Goal: Find specific page/section: Find specific page/section

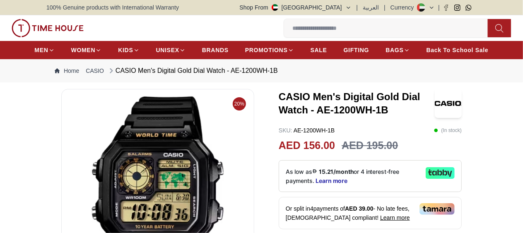
click at [312, 117] on h3 "CASIO Men's Digital Gold Dial Watch - AE-1200WH-1B" at bounding box center [357, 103] width 156 height 27
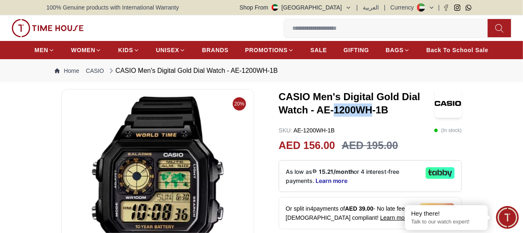
click at [312, 117] on h3 "CASIO Men's Digital Gold Dial Watch - AE-1200WH-1B" at bounding box center [357, 103] width 156 height 27
copy h3 "1200"
click at [284, 21] on input at bounding box center [389, 28] width 210 height 17
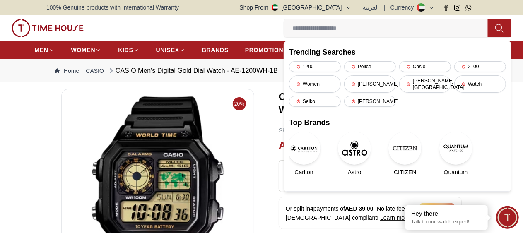
paste input "****"
type input "****"
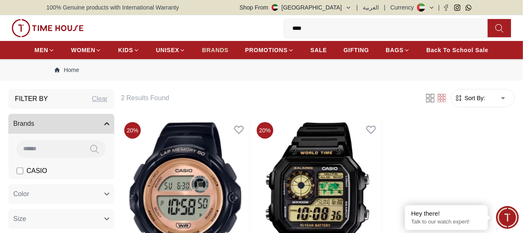
click at [228, 50] on span "BRANDS" at bounding box center [215, 50] width 27 height 8
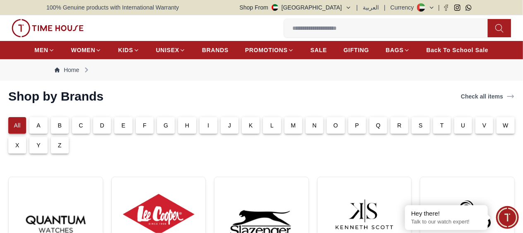
click at [83, 130] on p "C" at bounding box center [81, 125] width 4 height 8
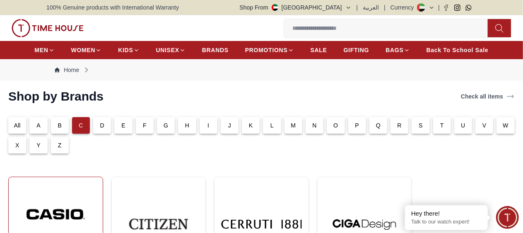
click at [86, 201] on img at bounding box center [55, 214] width 81 height 61
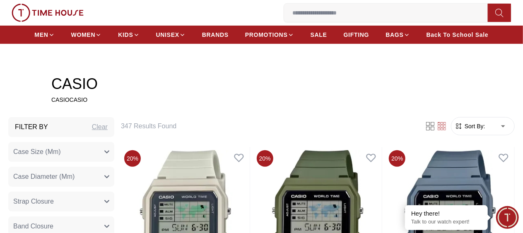
scroll to position [232, 0]
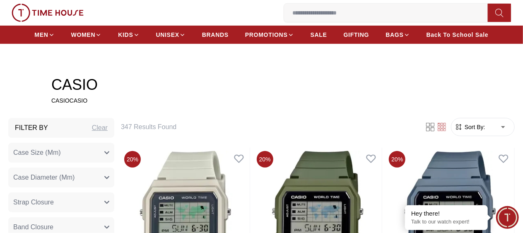
click at [463, 131] on span "Sort By:" at bounding box center [474, 127] width 22 height 8
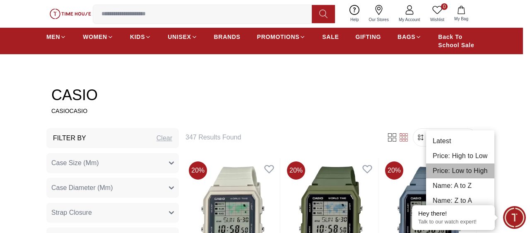
click at [459, 168] on li "Price: Low to High" at bounding box center [460, 171] width 68 height 15
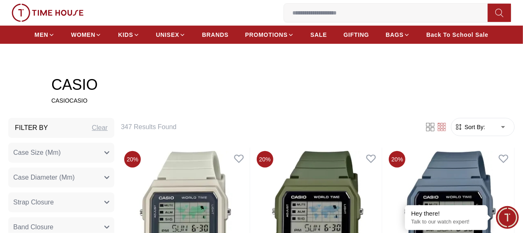
type input "*"
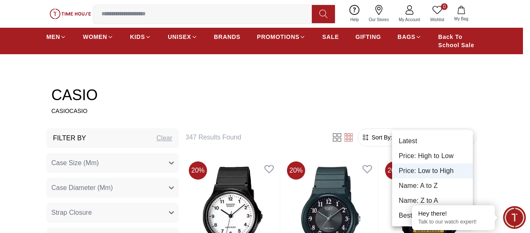
click at [399, 107] on div at bounding box center [265, 116] width 530 height 233
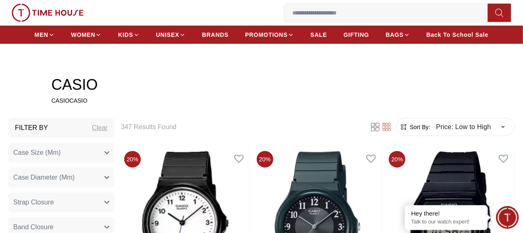
drag, startPoint x: 503, startPoint y: 85, endPoint x: 370, endPoint y: 97, distance: 133.0
click at [370, 93] on h2 "CASIO" at bounding box center [261, 85] width 420 height 17
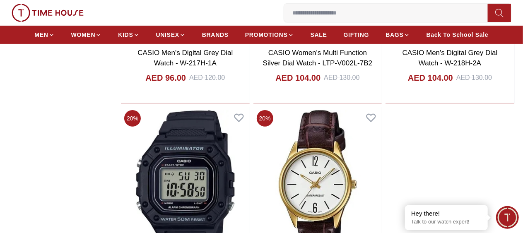
scroll to position [1657, 0]
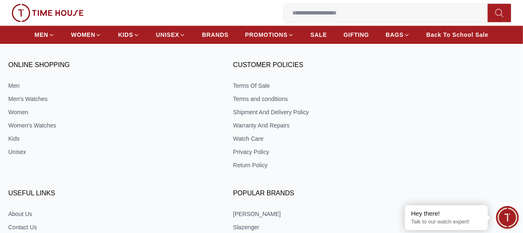
scroll to position [1101, 0]
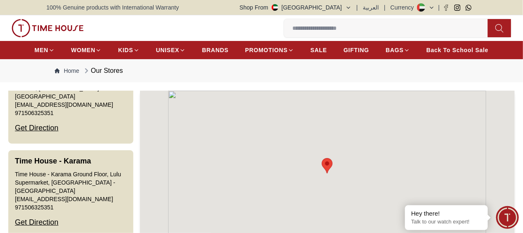
scroll to position [1564, 0]
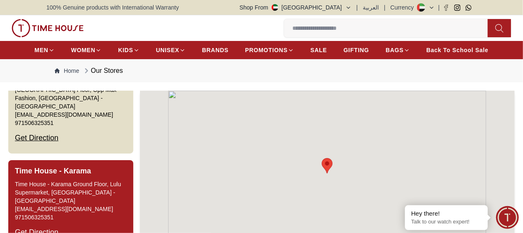
click at [119, 189] on div "Time House - Karama Ground Floor, Lulu Supermarket, [GEOGRAPHIC_DATA] - [GEOGRA…" at bounding box center [71, 192] width 112 height 25
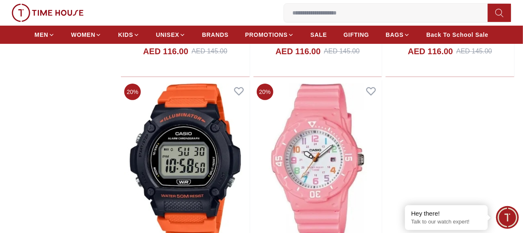
scroll to position [1690, 0]
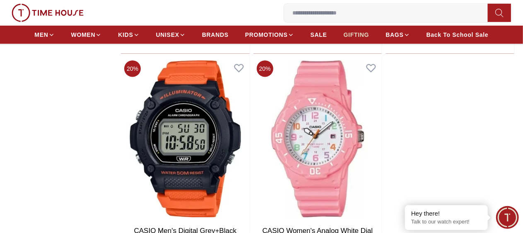
click at [358, 34] on span "GIFTING" at bounding box center [357, 35] width 26 height 8
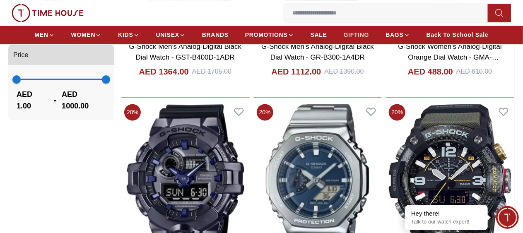
scroll to position [862, 0]
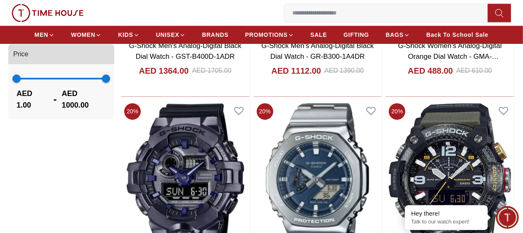
click at [284, 19] on input at bounding box center [389, 13] width 210 height 17
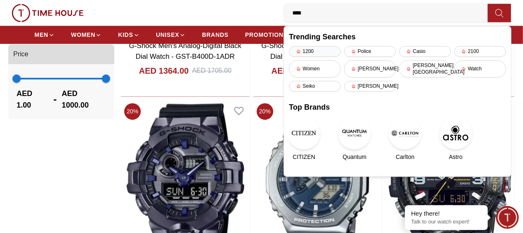
type input "****"
click at [289, 53] on div "1200" at bounding box center [315, 51] width 52 height 11
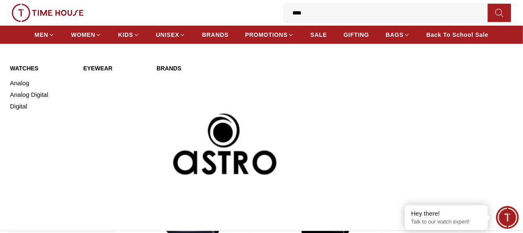
scroll to position [66, 0]
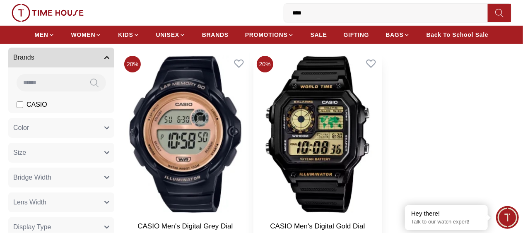
click at [331, 128] on img at bounding box center [318, 135] width 129 height 164
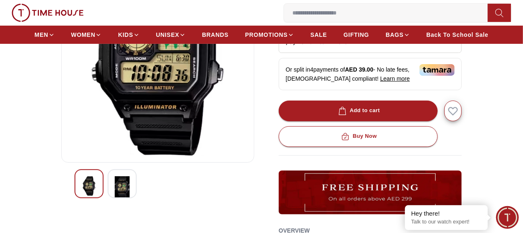
scroll to position [133, 0]
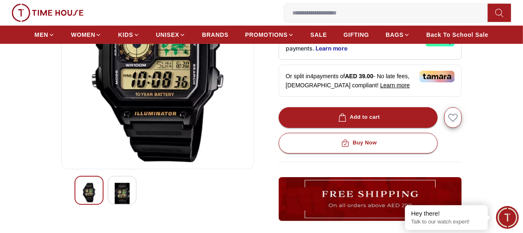
click at [115, 193] on img at bounding box center [122, 194] width 15 height 22
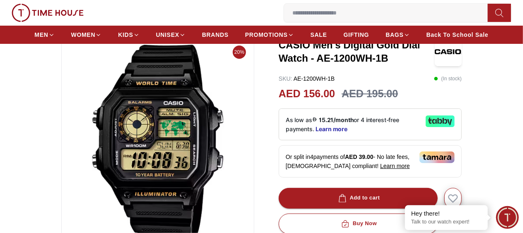
scroll to position [0, 0]
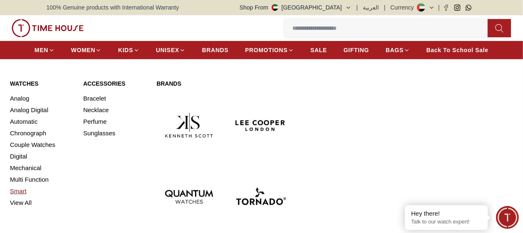
click at [22, 197] on link "Smart" at bounding box center [41, 192] width 63 height 12
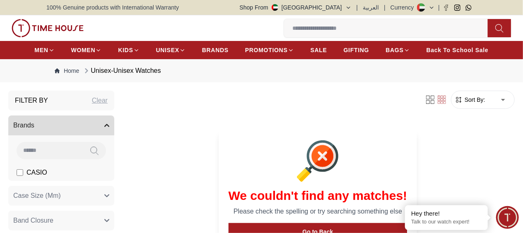
click at [0, 0] on link "Our Stores" at bounding box center [0, 0] width 0 height 0
